Goal: Task Accomplishment & Management: Manage account settings

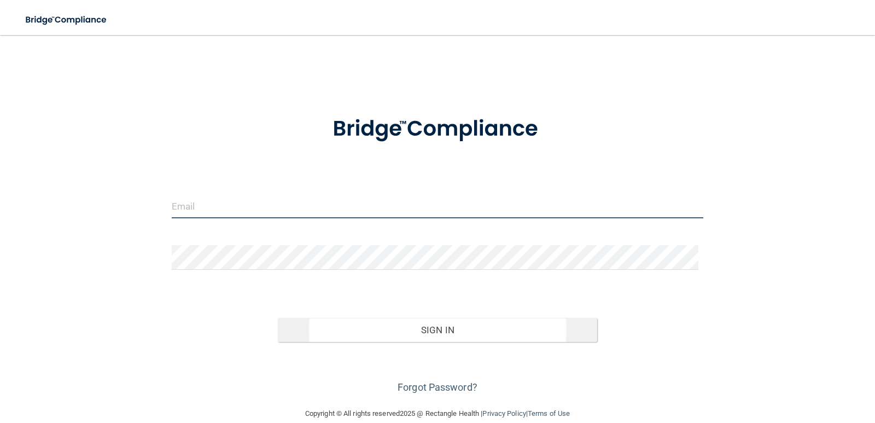
type input "[EMAIL_ADDRESS][DOMAIN_NAME]"
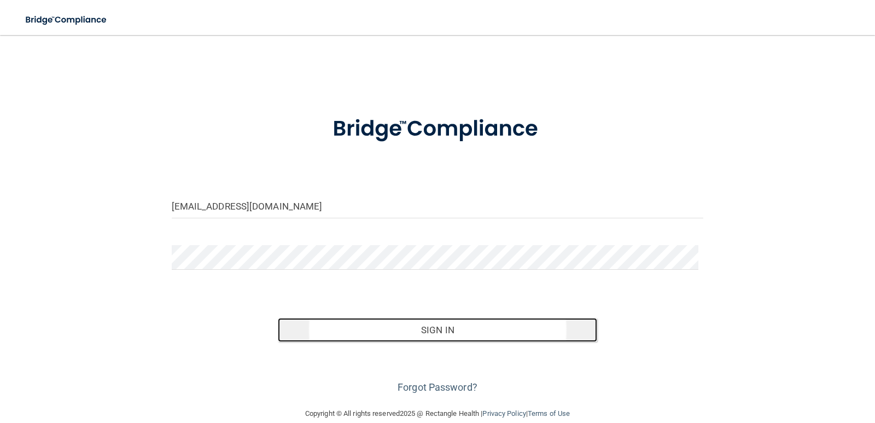
click at [415, 329] on button "Sign In" at bounding box center [438, 330] width 320 height 24
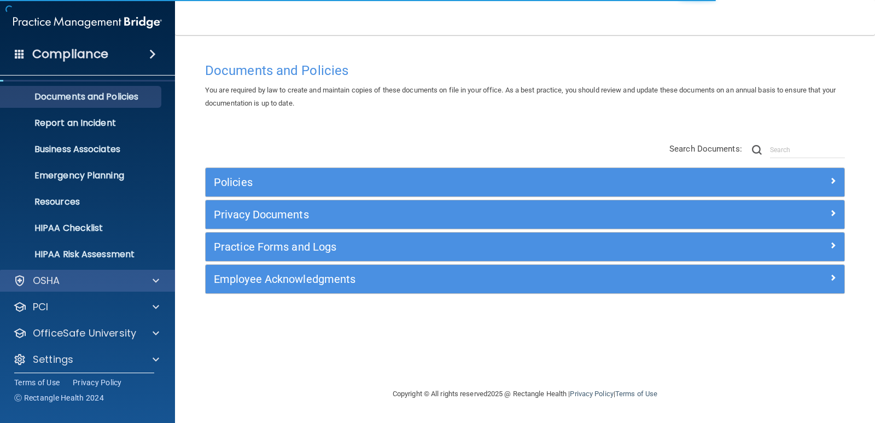
scroll to position [31, 0]
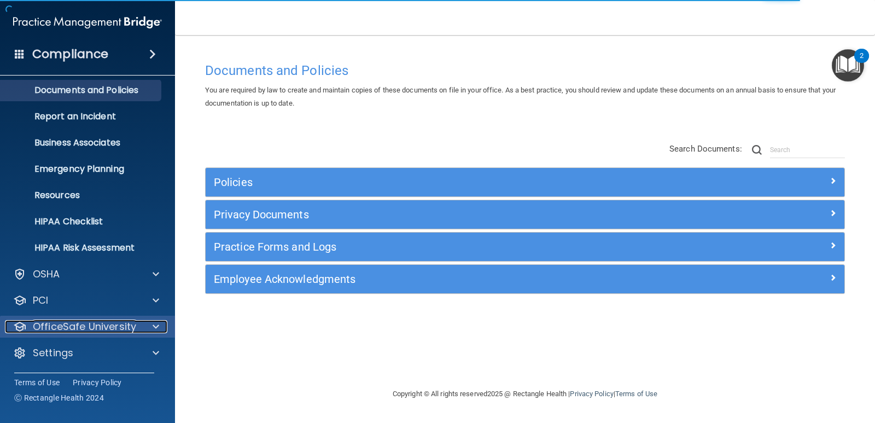
click at [66, 328] on p "OfficeSafe University" at bounding box center [84, 326] width 103 height 13
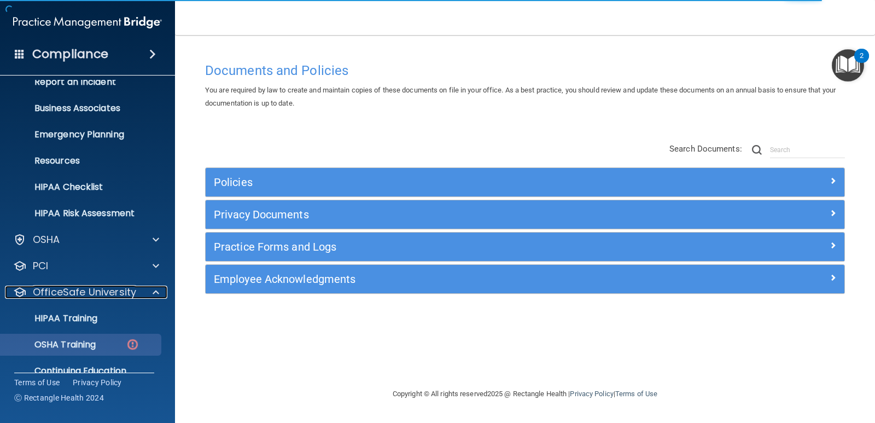
scroll to position [110, 0]
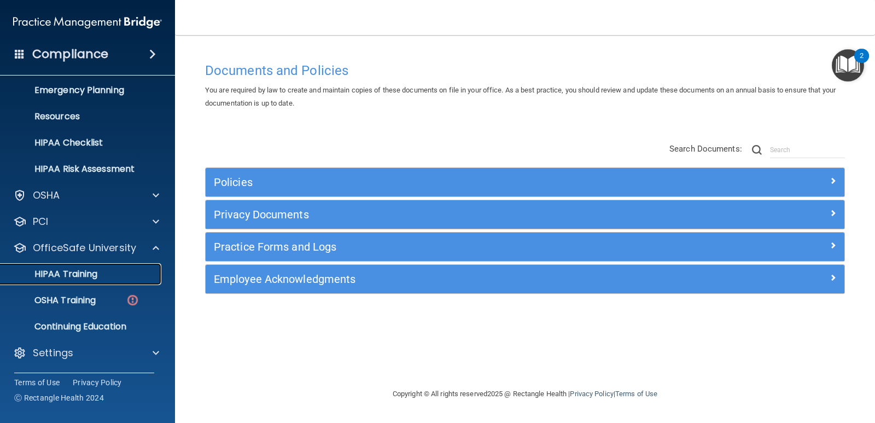
click at [85, 278] on p "HIPAA Training" at bounding box center [52, 274] width 90 height 11
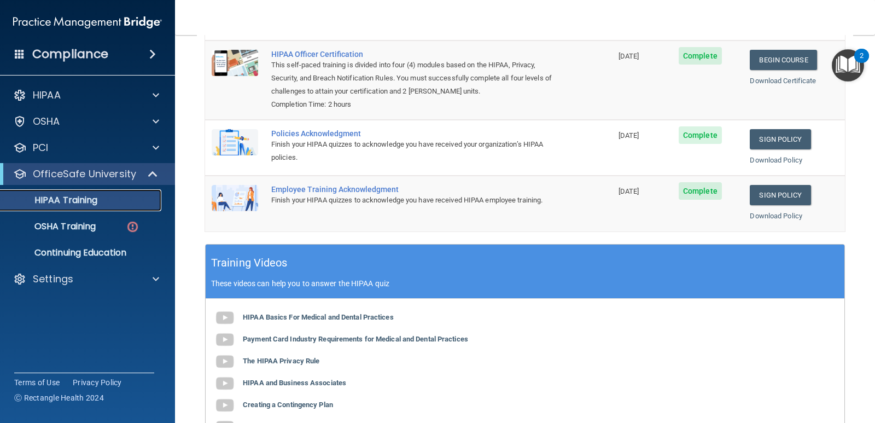
scroll to position [219, 0]
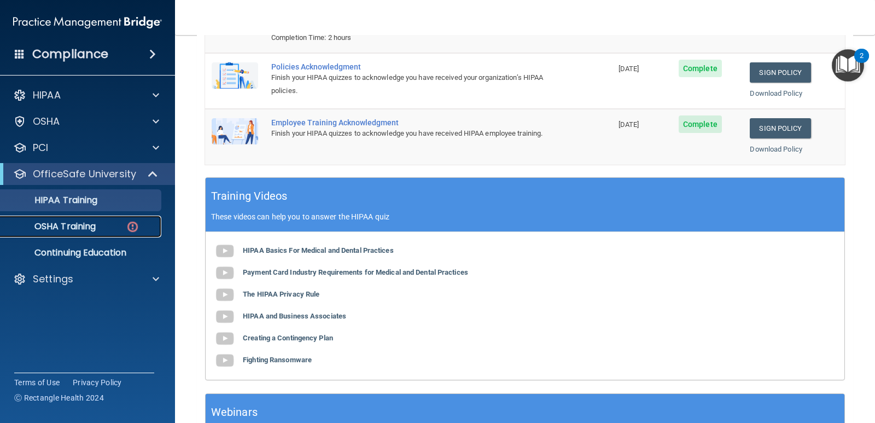
click at [65, 223] on p "OSHA Training" at bounding box center [51, 226] width 89 height 11
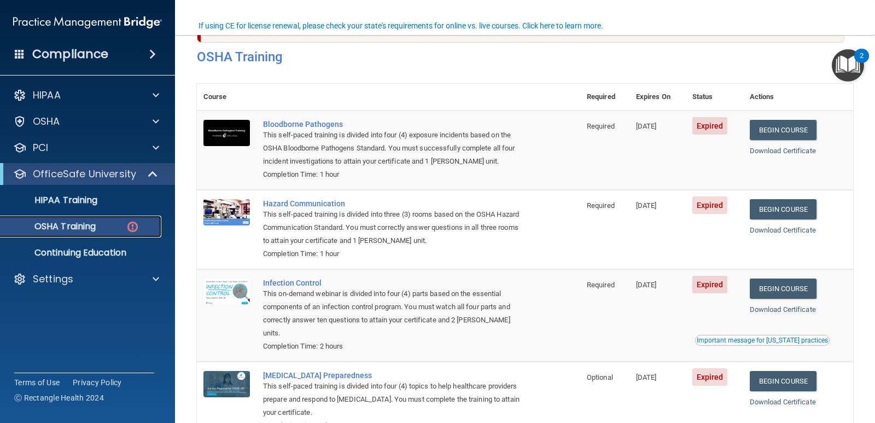
scroll to position [107, 0]
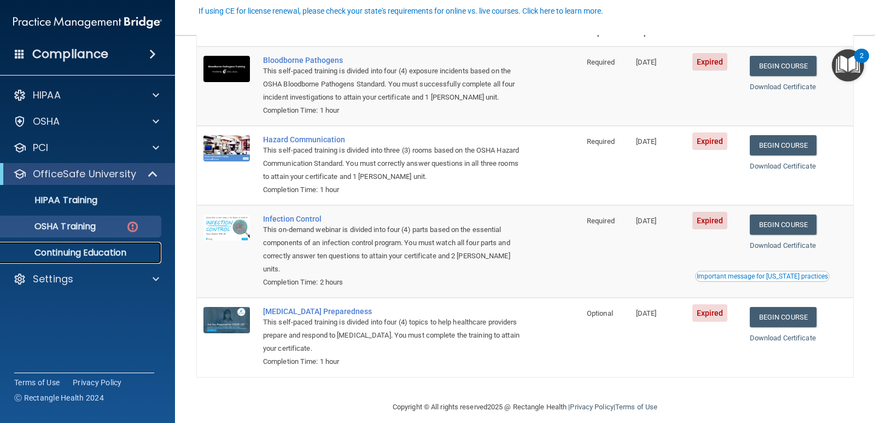
click at [92, 255] on p "Continuing Education" at bounding box center [81, 252] width 149 height 11
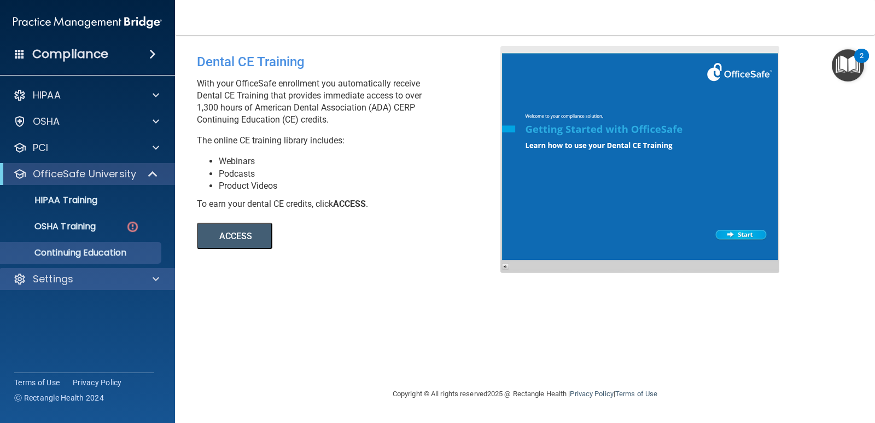
click at [69, 271] on div "Settings" at bounding box center [88, 279] width 176 height 22
click at [60, 280] on p "Settings" at bounding box center [53, 278] width 40 height 13
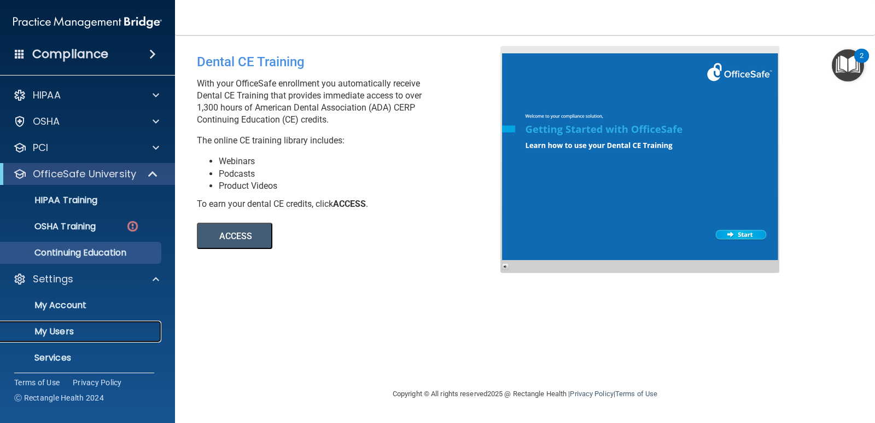
click at [61, 331] on p "My Users" at bounding box center [81, 331] width 149 height 11
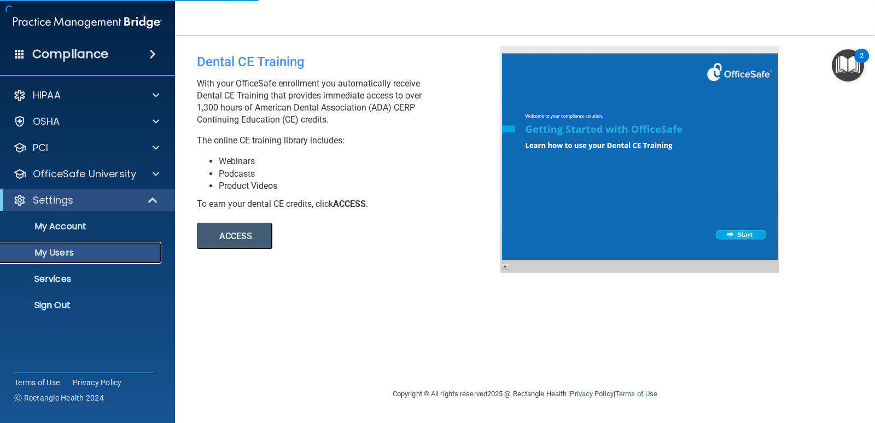
select select "20"
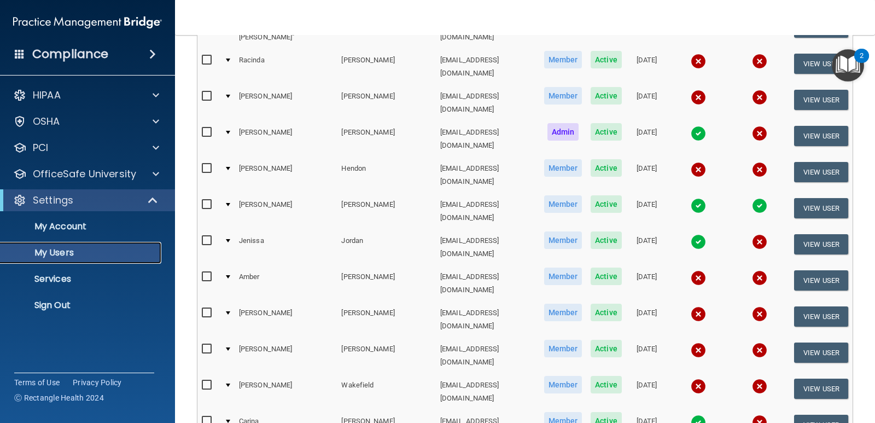
scroll to position [219, 0]
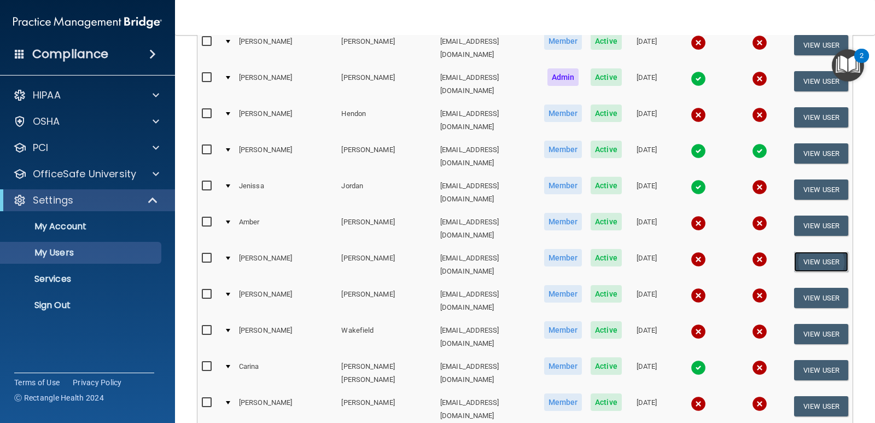
click at [826, 252] on button "View User" at bounding box center [821, 262] width 54 height 20
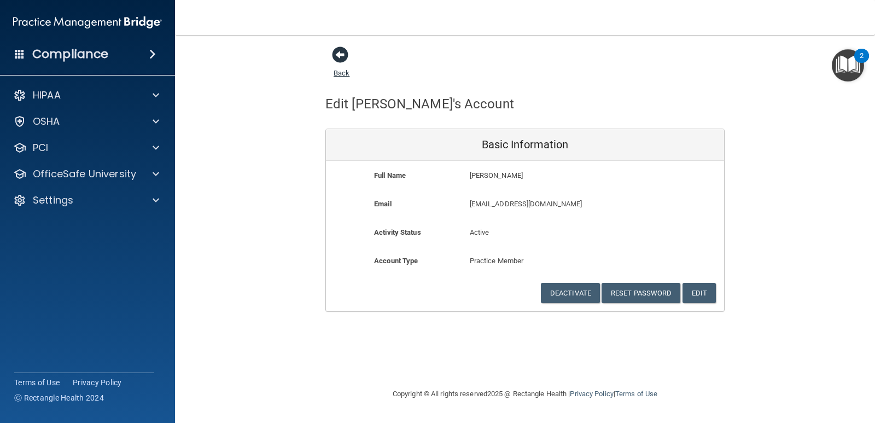
click at [341, 56] on span at bounding box center [340, 55] width 16 height 16
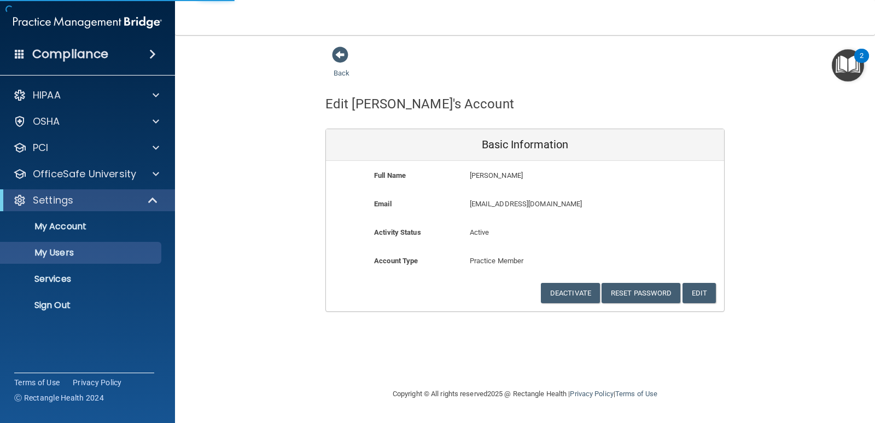
select select "20"
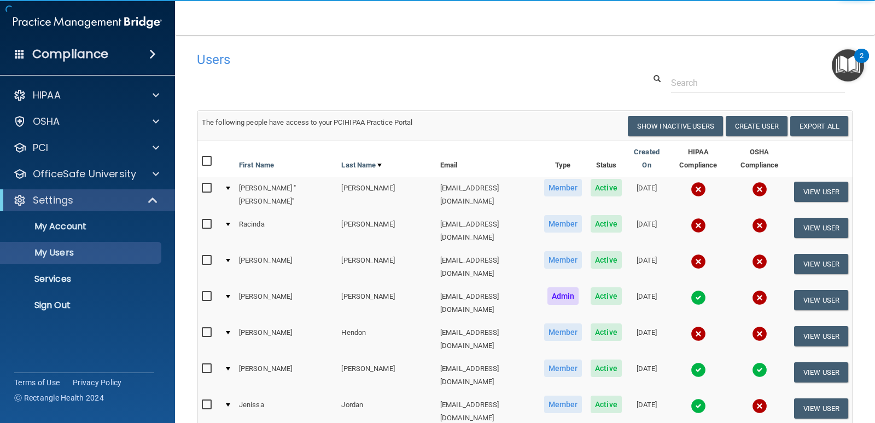
scroll to position [55, 0]
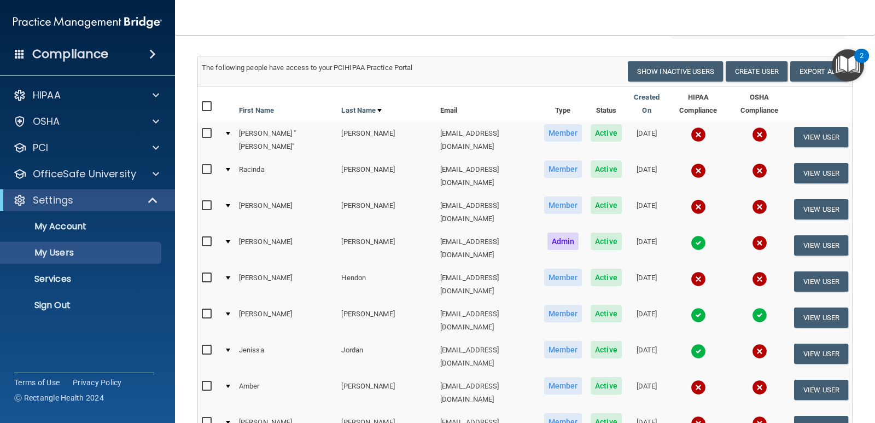
click at [544, 413] on span "Member" at bounding box center [563, 422] width 38 height 18
click at [591, 413] on span "Active" at bounding box center [606, 422] width 31 height 18
click at [206, 418] on input "checkbox" at bounding box center [208, 422] width 13 height 9
checkbox input "true"
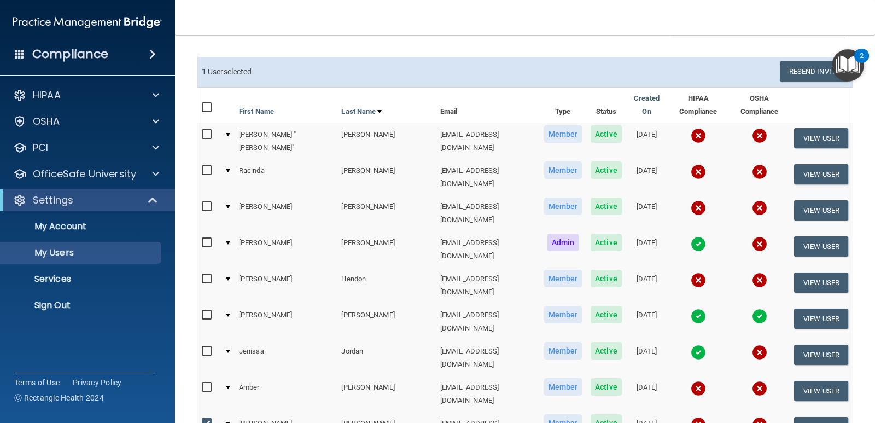
click at [228, 412] on td at bounding box center [227, 430] width 15 height 36
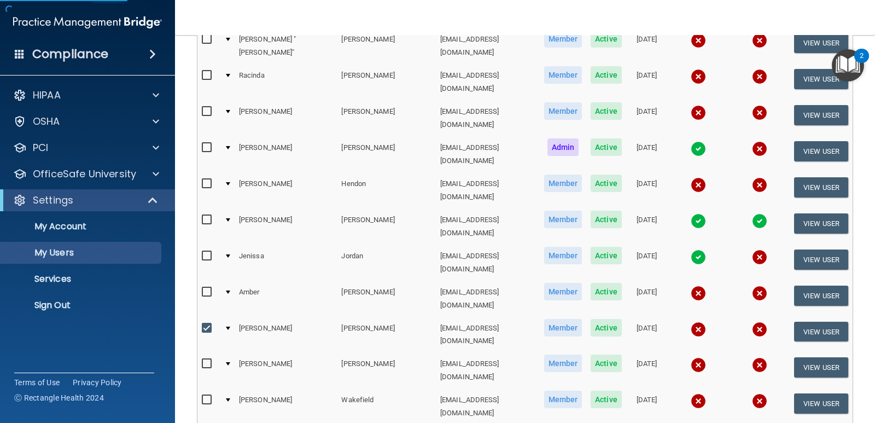
scroll to position [164, 0]
